Goal: Information Seeking & Learning: Learn about a topic

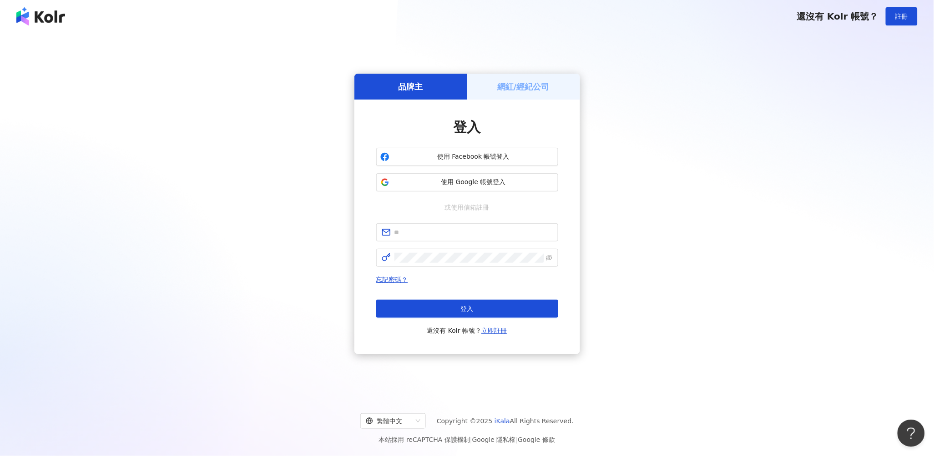
click at [520, 82] on h5 "網紅/經紀公司" at bounding box center [523, 86] width 52 height 11
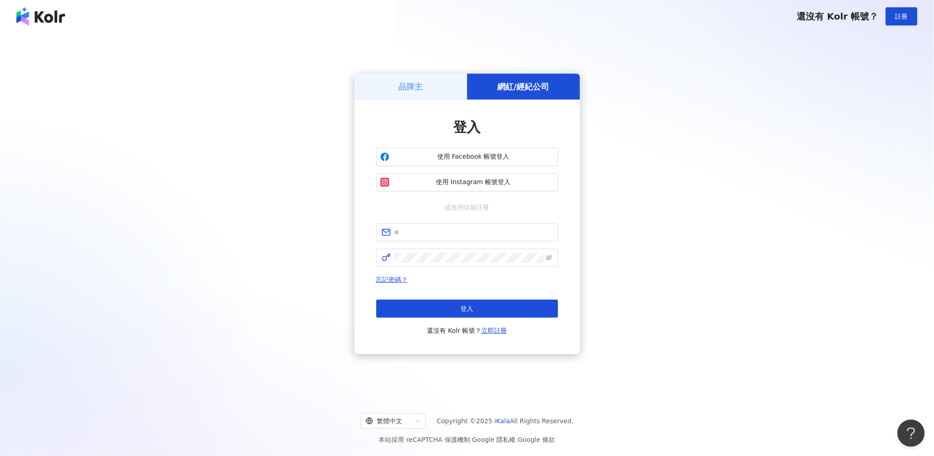
click at [434, 85] on div "品牌主" at bounding box center [410, 87] width 113 height 26
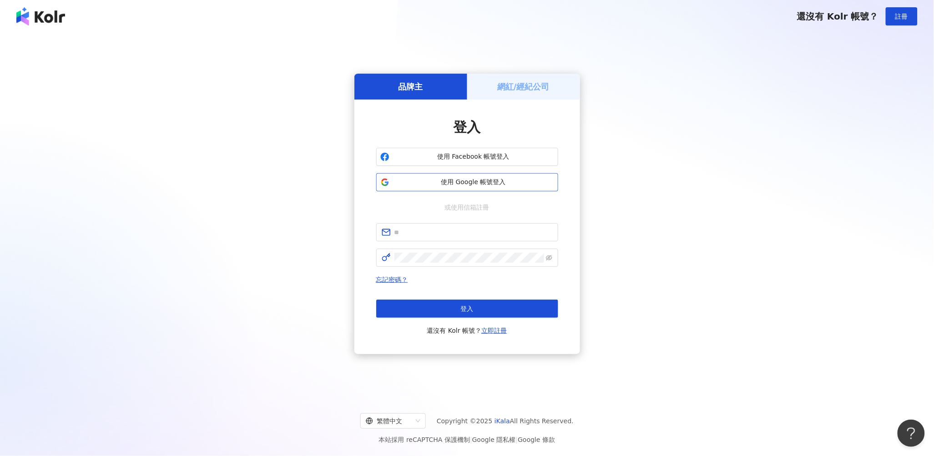
click at [449, 181] on span "使用 Google 帳號登入" at bounding box center [473, 182] width 161 height 9
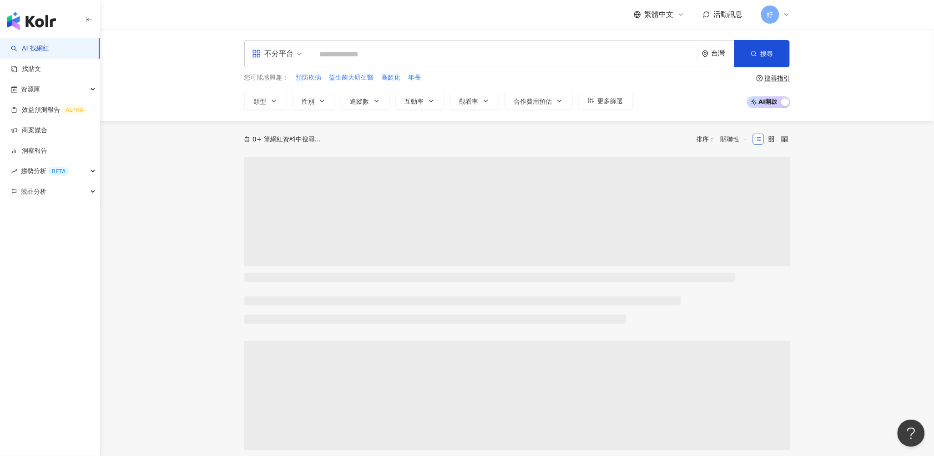
click at [352, 50] on input "search" at bounding box center [504, 54] width 379 height 17
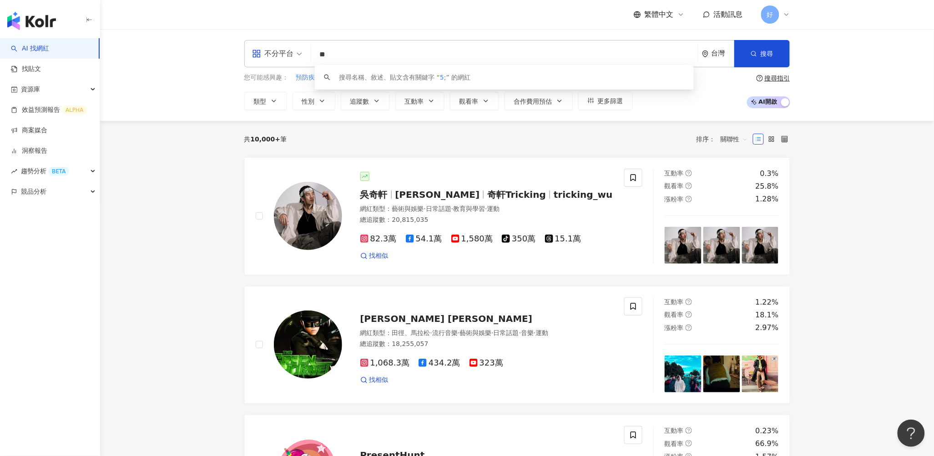
type input "*"
click at [361, 53] on input "**" at bounding box center [504, 54] width 379 height 17
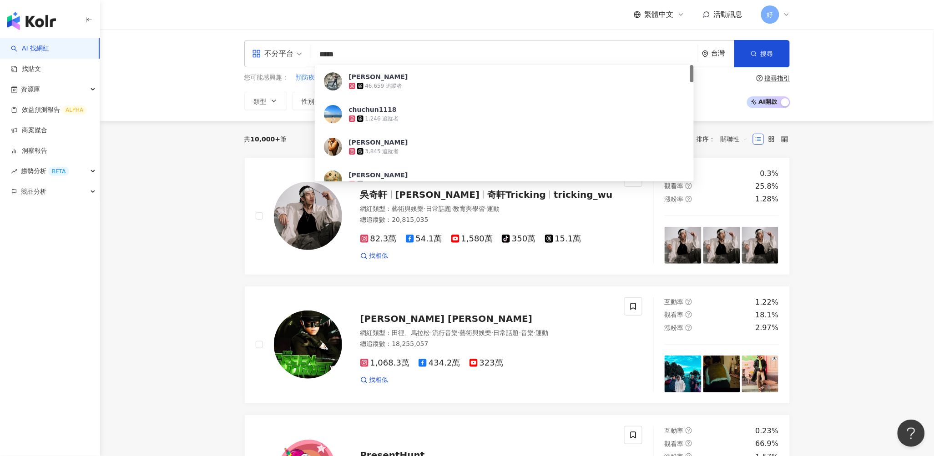
type input "***"
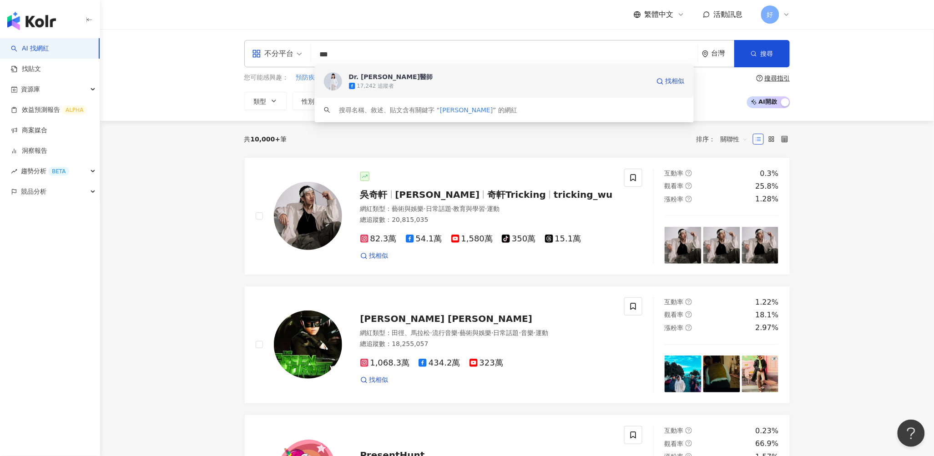
click at [373, 84] on div "17,242 追蹤者" at bounding box center [375, 86] width 37 height 8
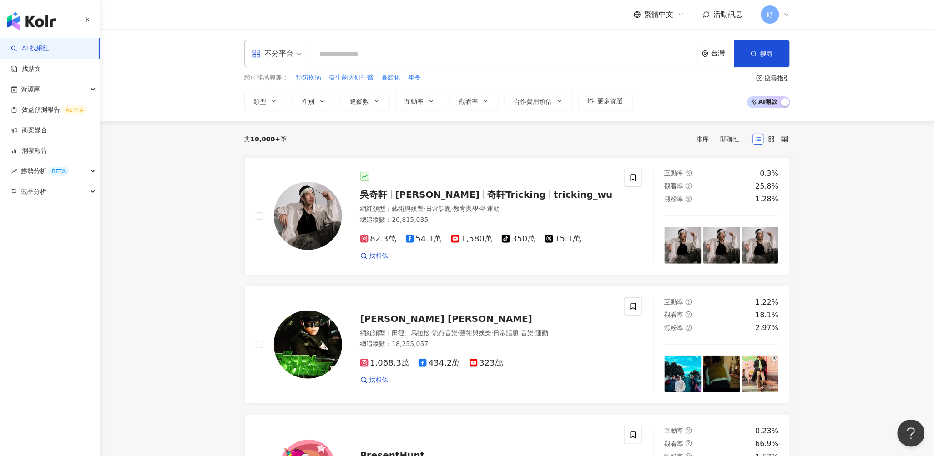
click at [338, 56] on input "search" at bounding box center [504, 54] width 379 height 17
type input "*"
type input "**"
click at [348, 56] on input "**" at bounding box center [504, 54] width 379 height 17
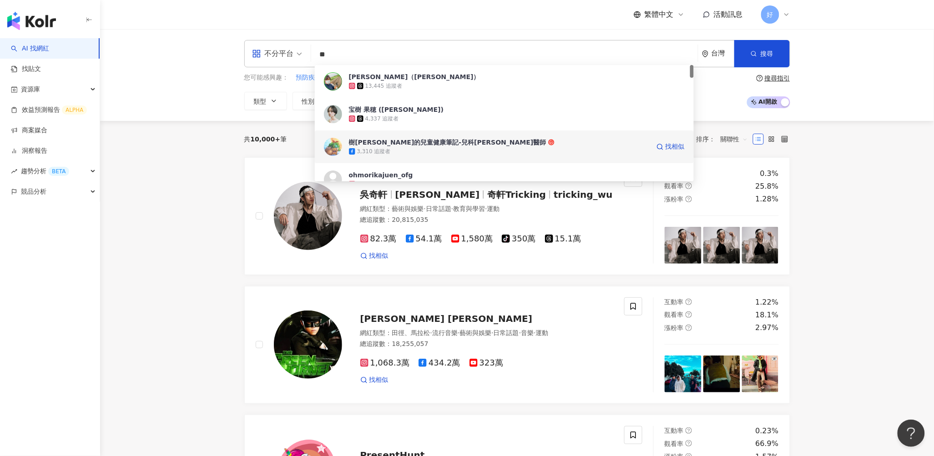
click at [379, 138] on div "樹[PERSON_NAME]的兒童健康筆記-兒科[PERSON_NAME]醫師" at bounding box center [447, 142] width 197 height 9
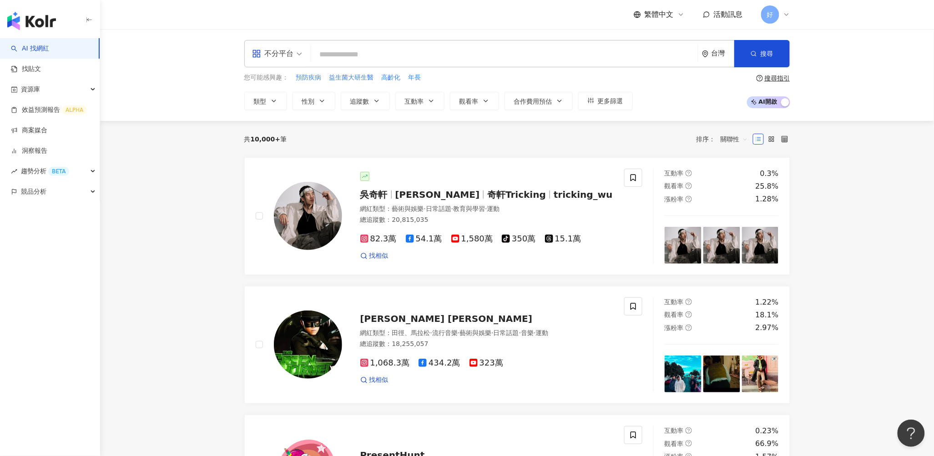
click at [340, 53] on input "search" at bounding box center [504, 54] width 379 height 17
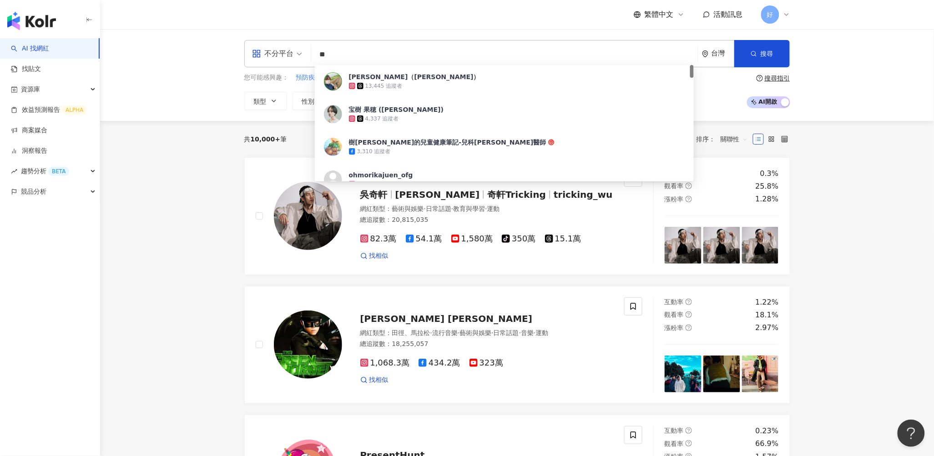
type input "*"
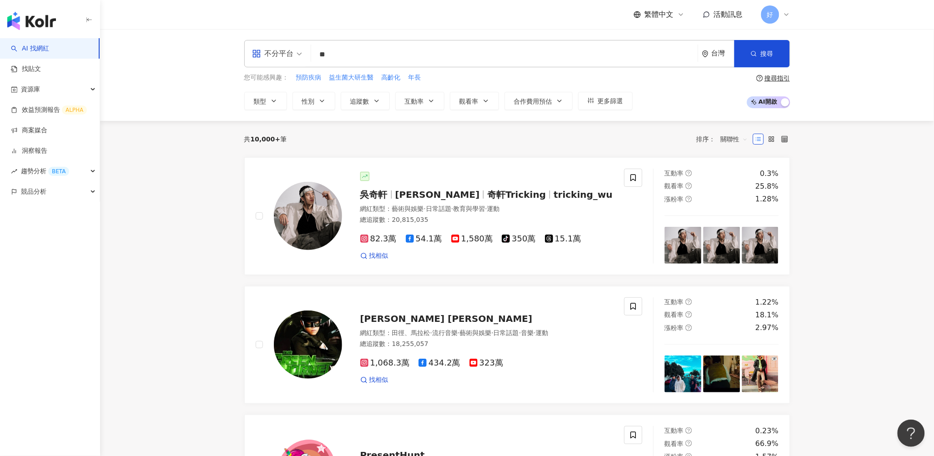
type input "*"
click at [360, 51] on input "**" at bounding box center [504, 54] width 379 height 17
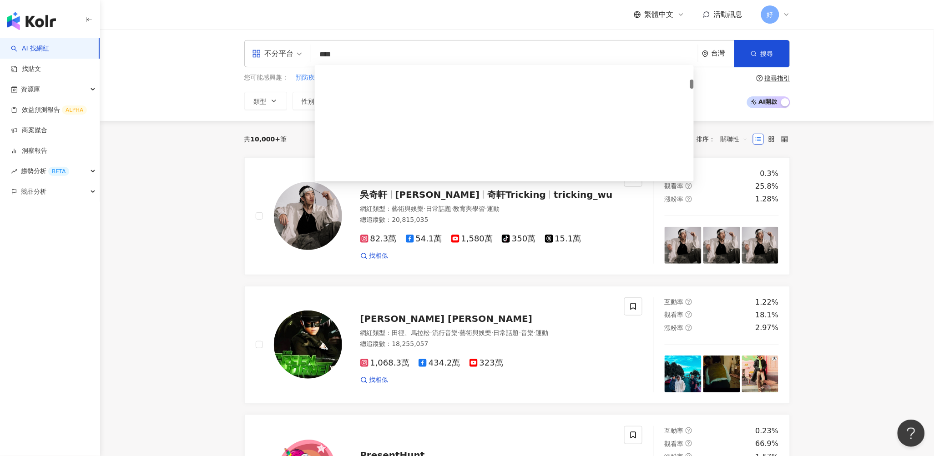
scroll to position [172, 0]
type input "*"
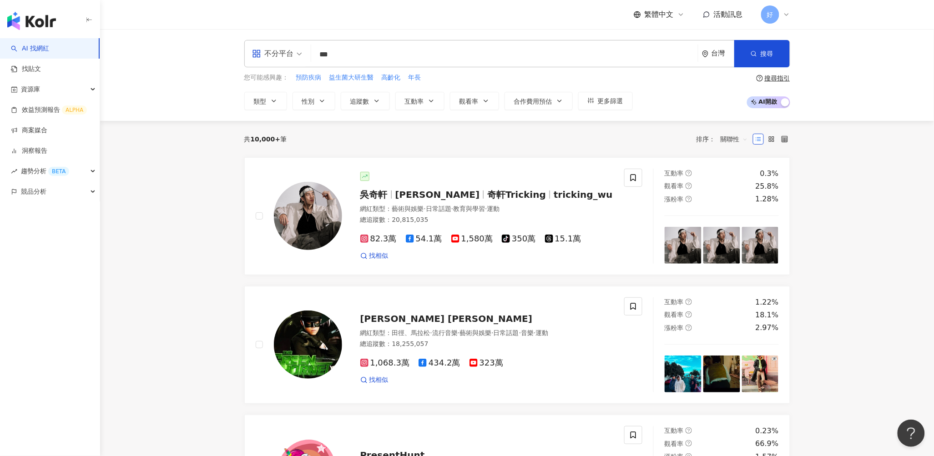
type input "***"
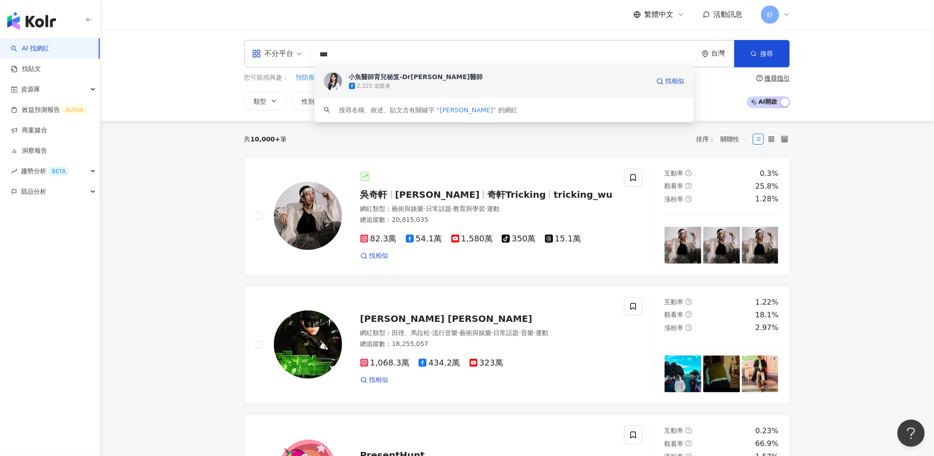
click at [409, 84] on div "2,325 追蹤者" at bounding box center [499, 85] width 301 height 9
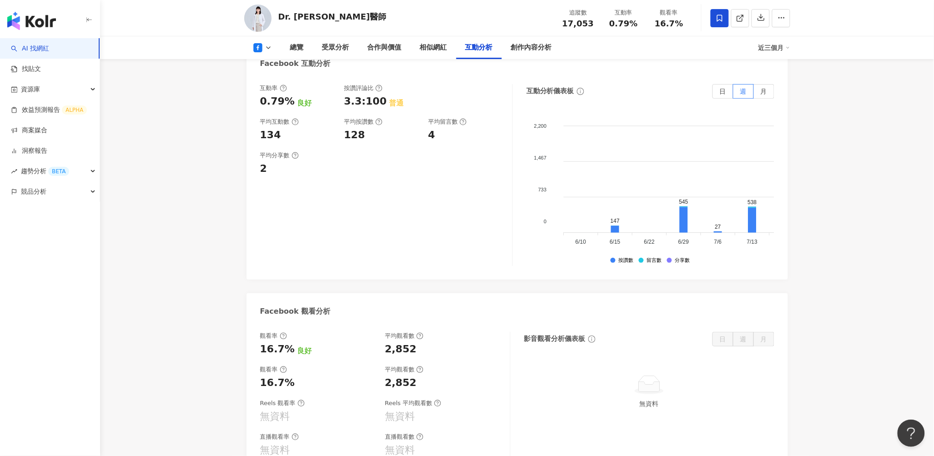
scroll to position [1252, 0]
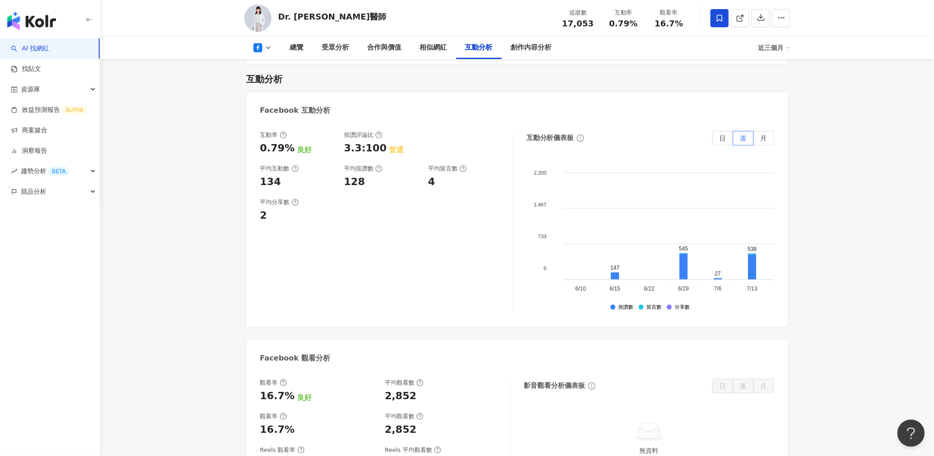
click at [284, 131] on div "互動率 0.79% 良好" at bounding box center [297, 143] width 75 height 25
click at [284, 131] on icon at bounding box center [283, 134] width 7 height 7
click at [388, 215] on div "互動率 0.79% 良好 按讚評論比 3.3:100 普通 平均互動數 134 平均按讚數 128 平均留言數 4 平均分享數 2" at bounding box center [386, 222] width 252 height 182
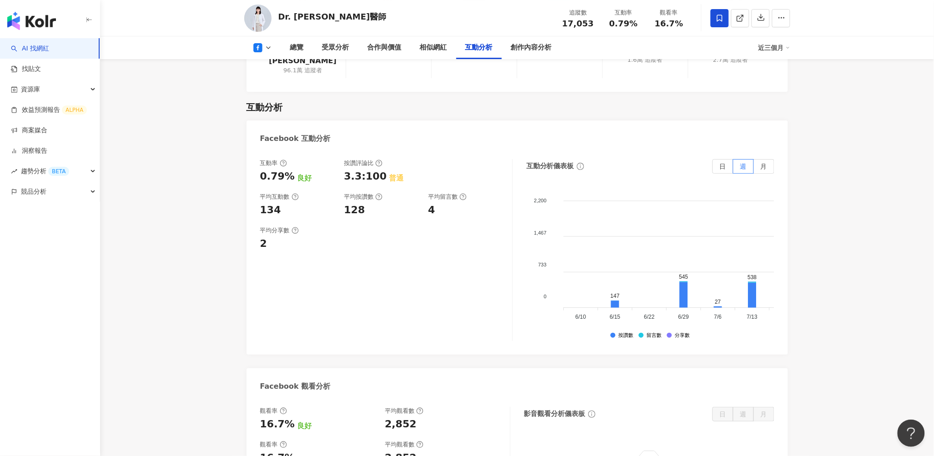
scroll to position [1226, 0]
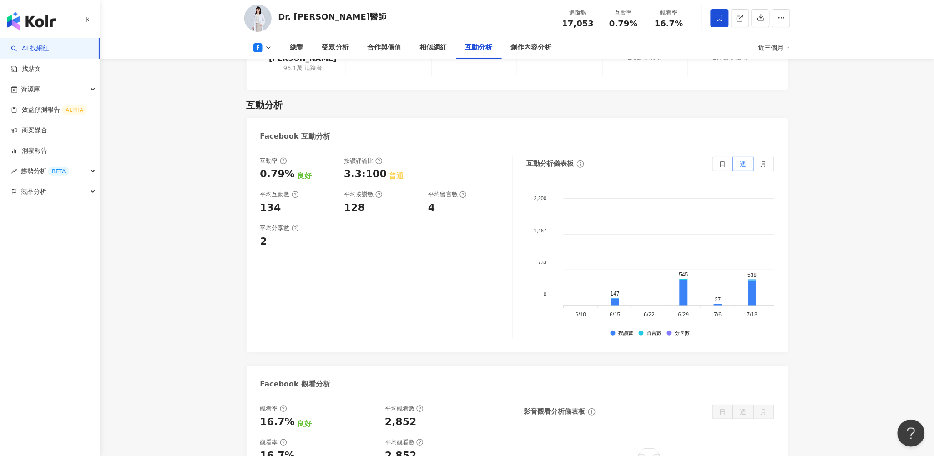
click at [281, 158] on circle at bounding box center [283, 161] width 6 height 6
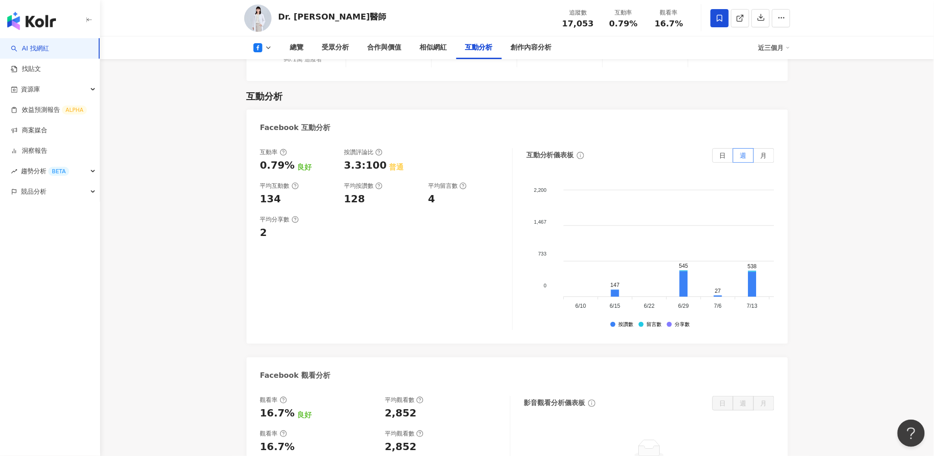
scroll to position [1206, 0]
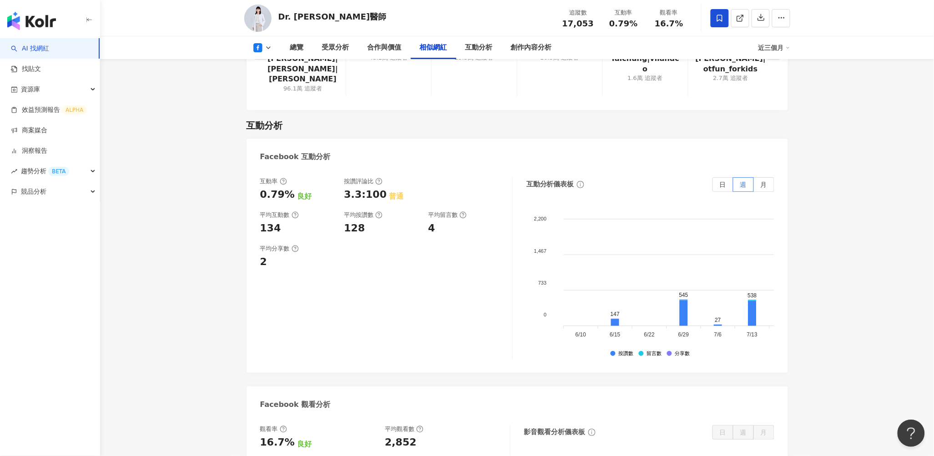
click at [284, 178] on icon at bounding box center [283, 181] width 7 height 7
click at [283, 179] on circle at bounding box center [283, 182] width 6 height 6
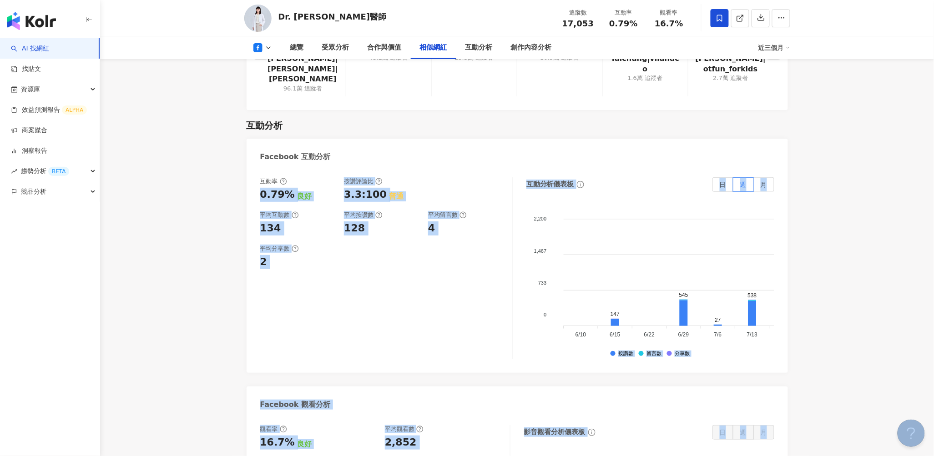
drag, startPoint x: 268, startPoint y: 145, endPoint x: 264, endPoint y: 166, distance: 21.8
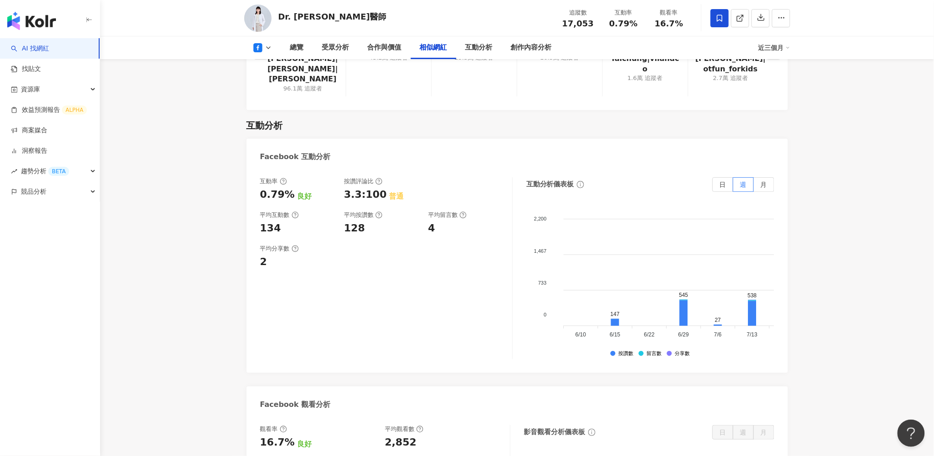
click at [209, 179] on main "1.7萬 Dr. ChingChing 張簡晴瑩醫師 追蹤數 17,053 互動率 0.79% 觀看率 16.7% 總覽 受眾分析 合作與價值 相似網紅 互動…" at bounding box center [517, 243] width 834 height 2839
click at [282, 178] on icon at bounding box center [283, 181] width 7 height 7
drag, startPoint x: 232, startPoint y: 135, endPoint x: 272, endPoint y: 144, distance: 41.0
click at [272, 144] on div "近 3 個月內 貼文平均互動數 / 平台追蹤數 * 100%" at bounding box center [284, 139] width 114 height 25
copy div "近 3 個月內 貼文平均互動數 / 平台追蹤數 * 100%"
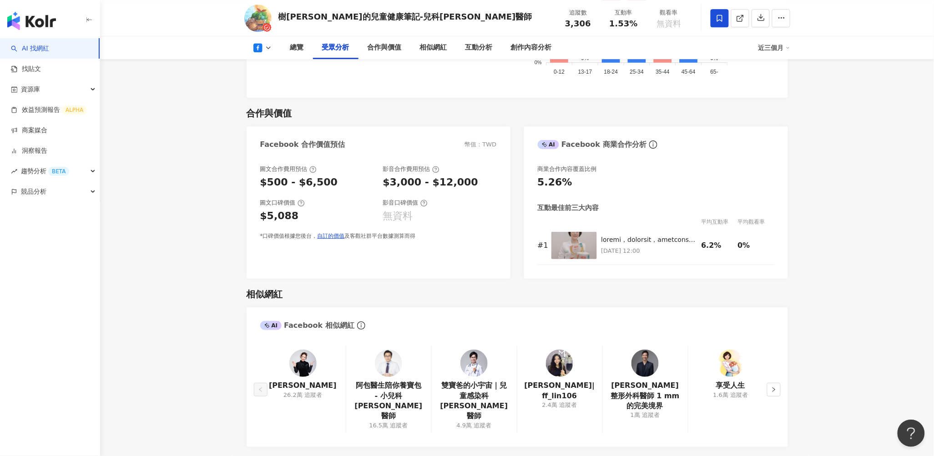
scroll to position [1000, 0]
